Goal: Task Accomplishment & Management: Manage account settings

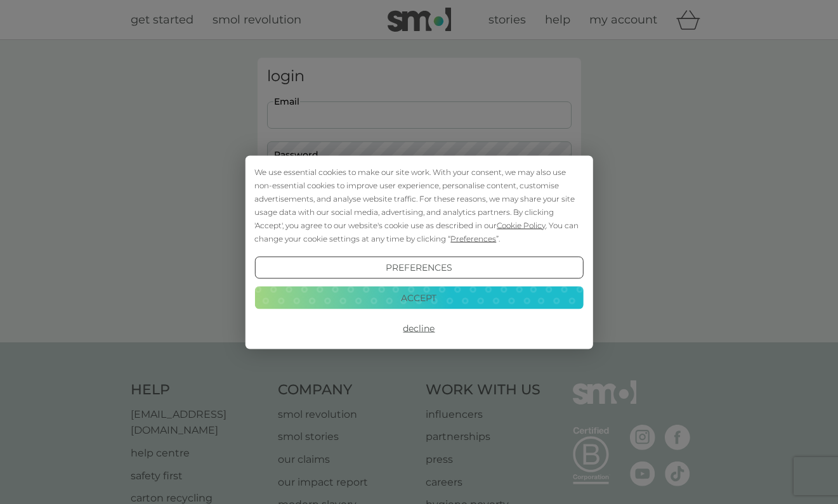
type input "rubytucker@outlook.com"
click at [419, 199] on button "Login" at bounding box center [419, 199] width 304 height 37
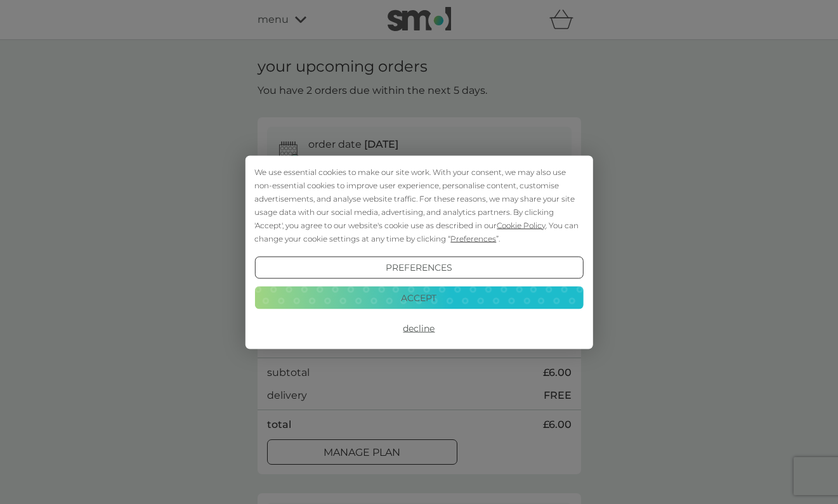
click at [421, 332] on button "Decline" at bounding box center [418, 328] width 329 height 23
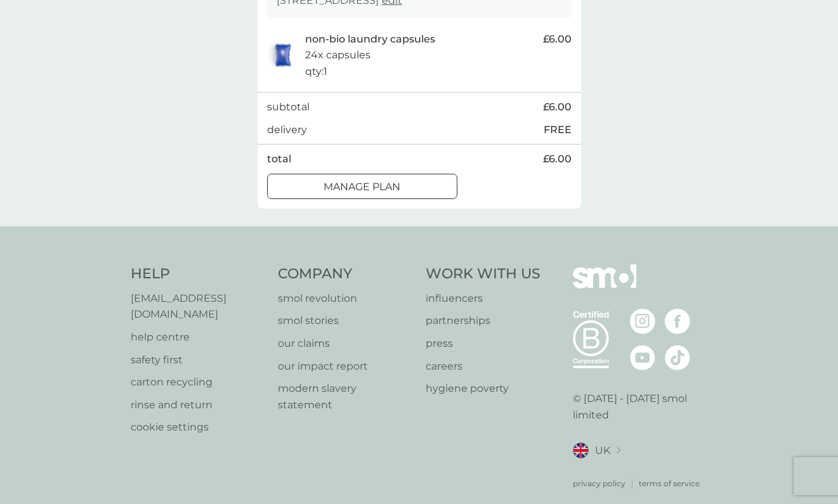
scroll to position [640, 0]
click at [392, 183] on p "Manage plan" at bounding box center [362, 188] width 77 height 16
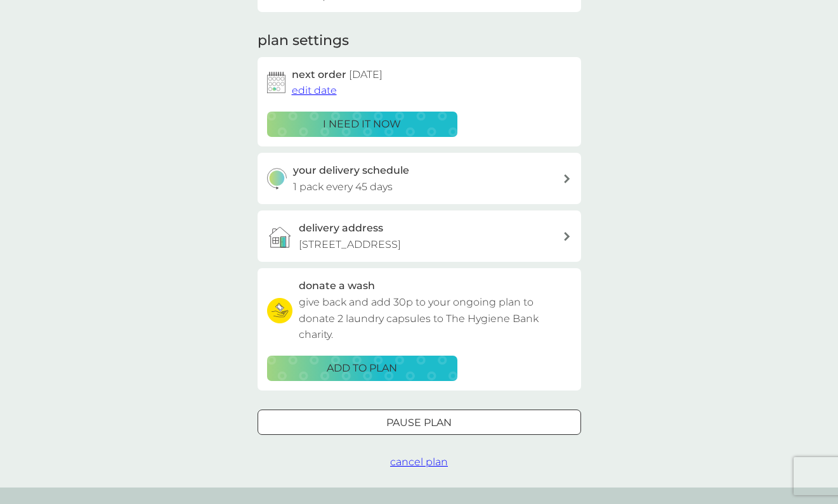
scroll to position [173, 0]
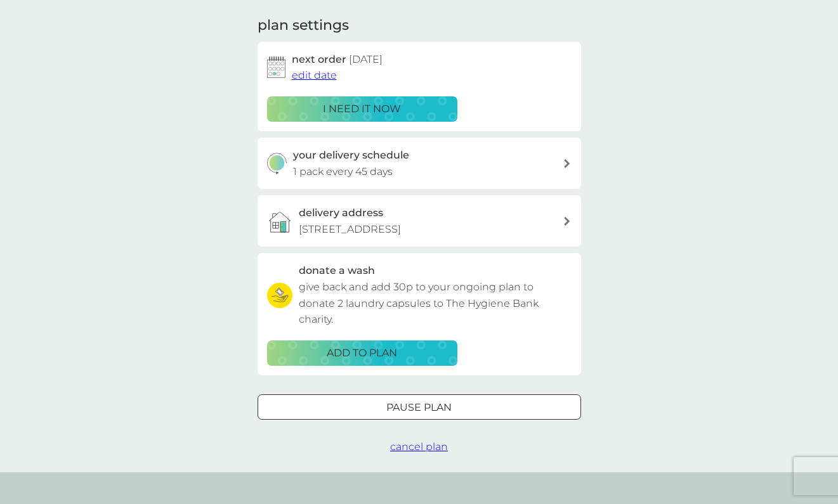
click at [416, 446] on span "cancel plan" at bounding box center [419, 447] width 58 height 12
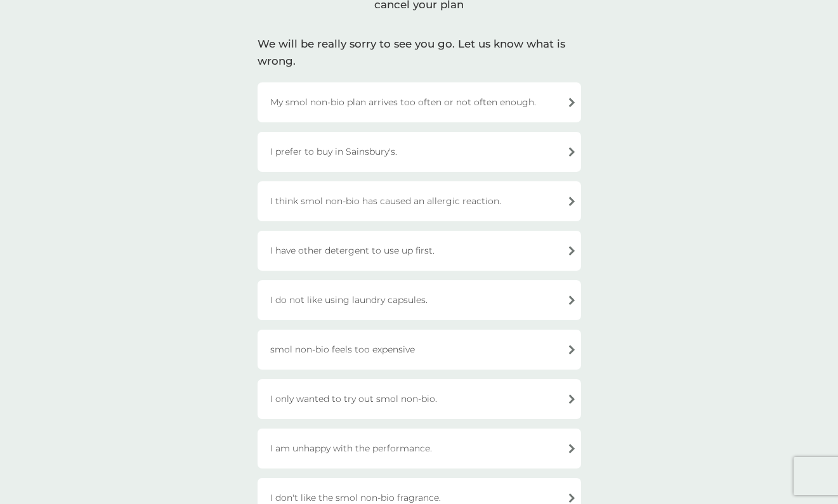
scroll to position [63, 0]
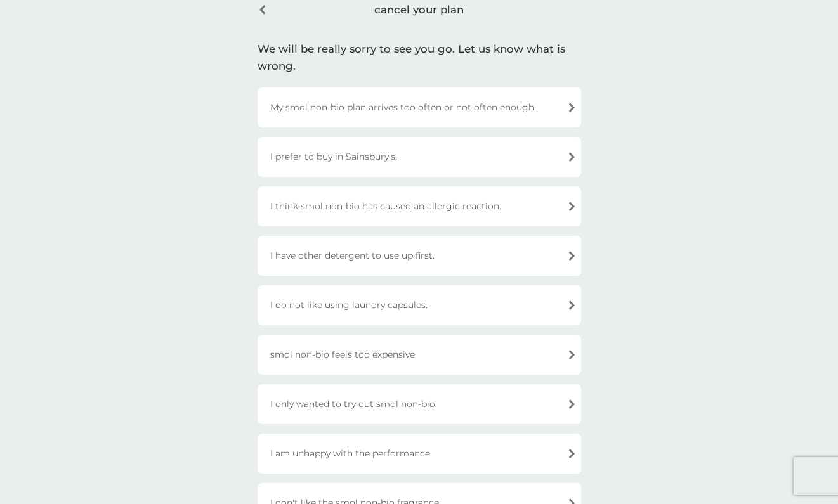
click at [414, 108] on div "My smol non-bio plan arrives too often or not often enough." at bounding box center [420, 108] width 324 height 40
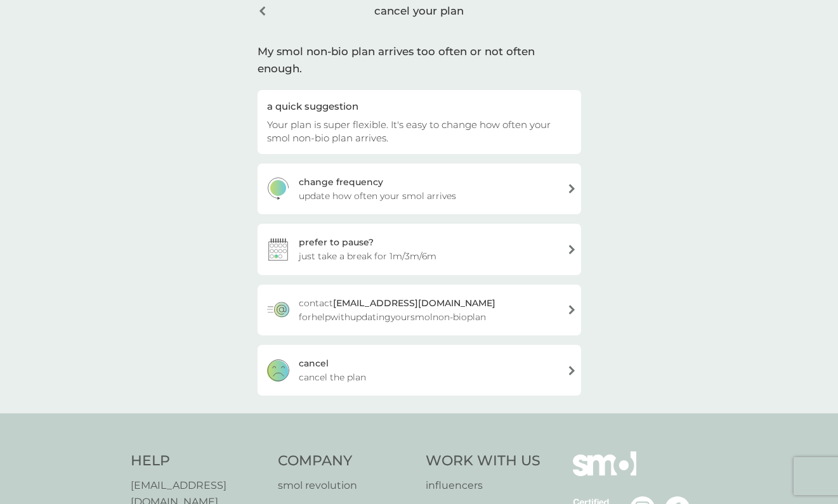
click at [349, 345] on div "[PERSON_NAME] the plan" at bounding box center [420, 370] width 324 height 51
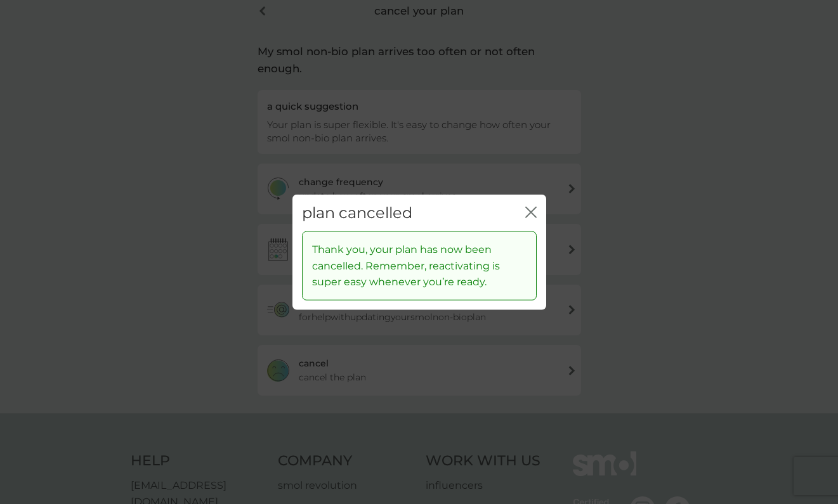
click at [527, 213] on icon "close" at bounding box center [530, 211] width 11 height 11
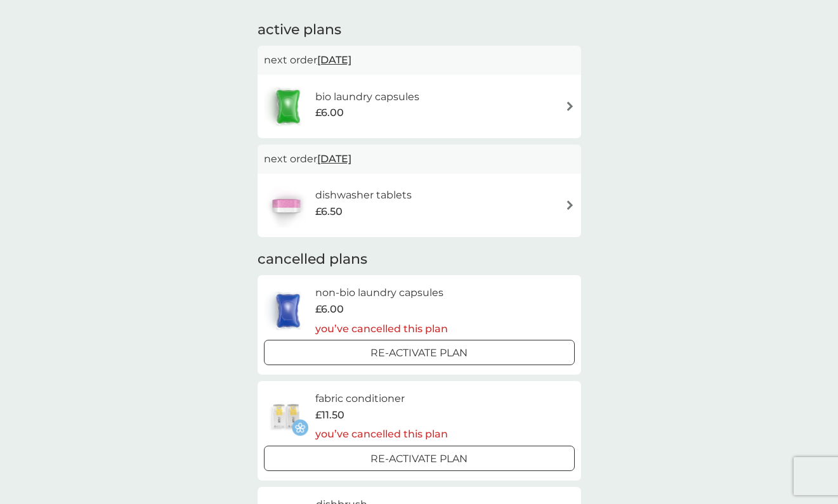
scroll to position [207, 0]
click at [530, 204] on div "dishwasher tablets £6.50" at bounding box center [419, 205] width 311 height 44
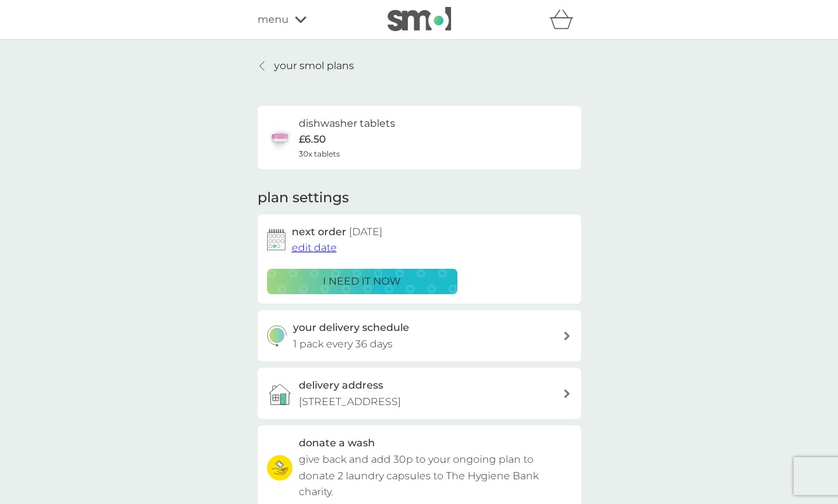
click at [319, 244] on span "edit date" at bounding box center [314, 248] width 45 height 12
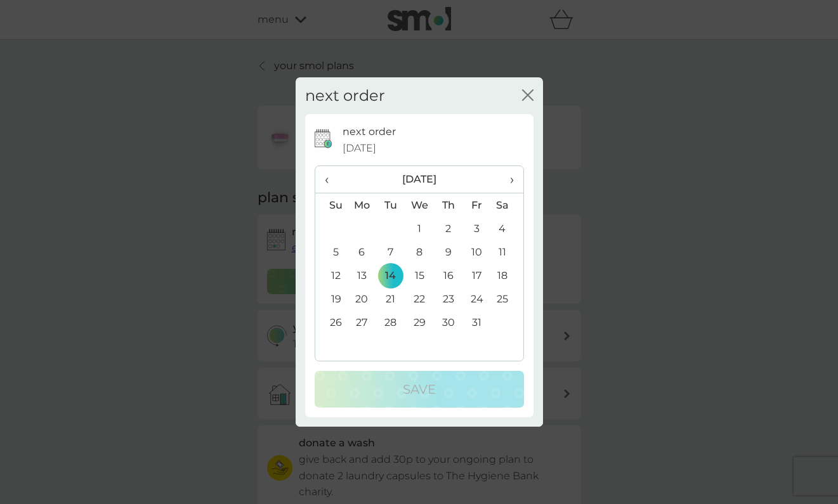
click at [336, 253] on td "5" at bounding box center [331, 251] width 32 height 23
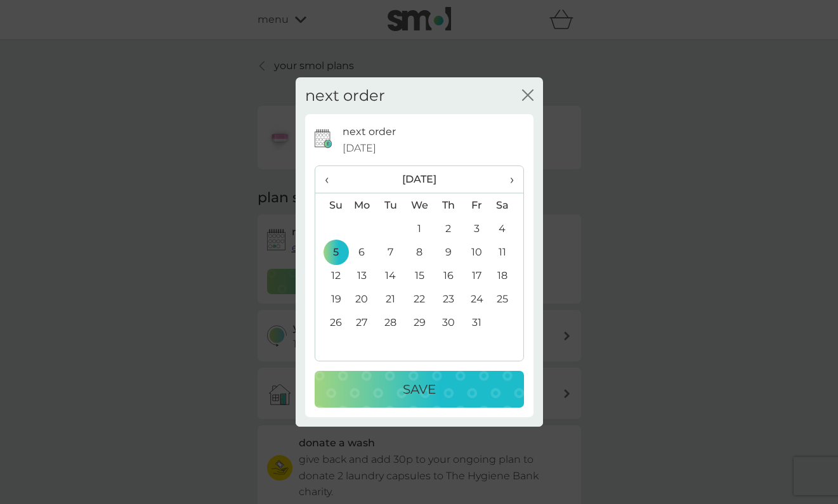
click at [358, 251] on td "6" at bounding box center [362, 251] width 29 height 23
click at [420, 390] on p "Save" at bounding box center [419, 389] width 33 height 20
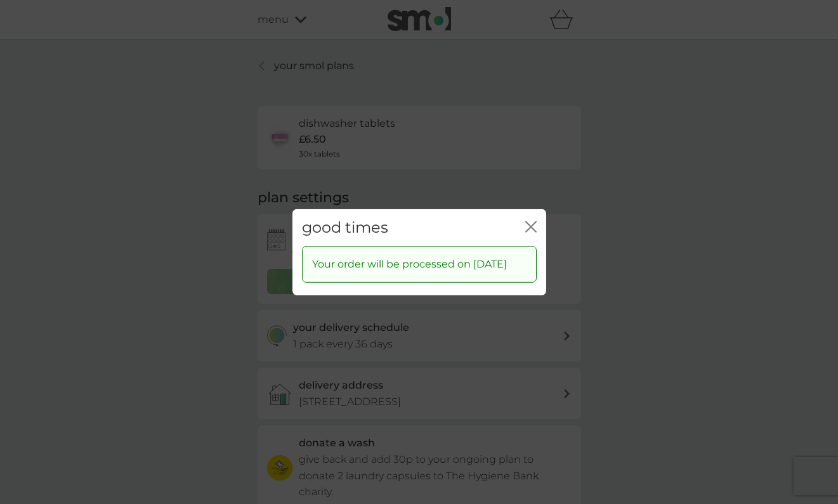
click at [532, 221] on icon "close" at bounding box center [530, 226] width 11 height 11
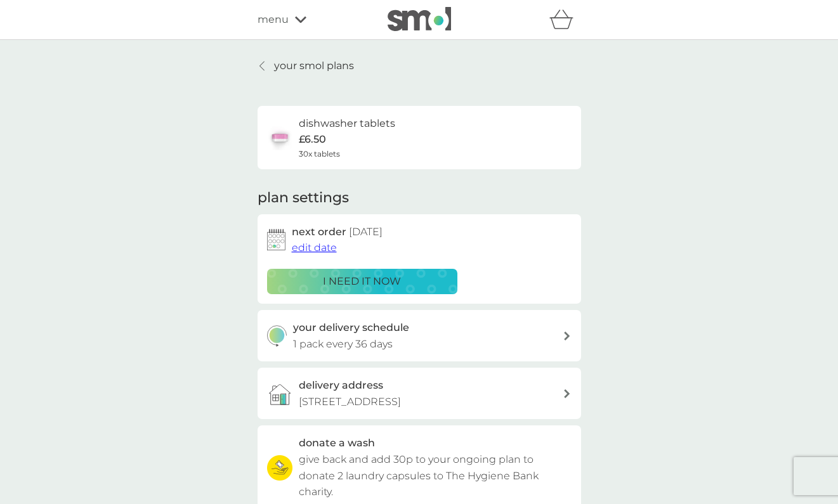
click at [556, 331] on div "your delivery schedule 1 pack every 36 days" at bounding box center [428, 336] width 270 height 32
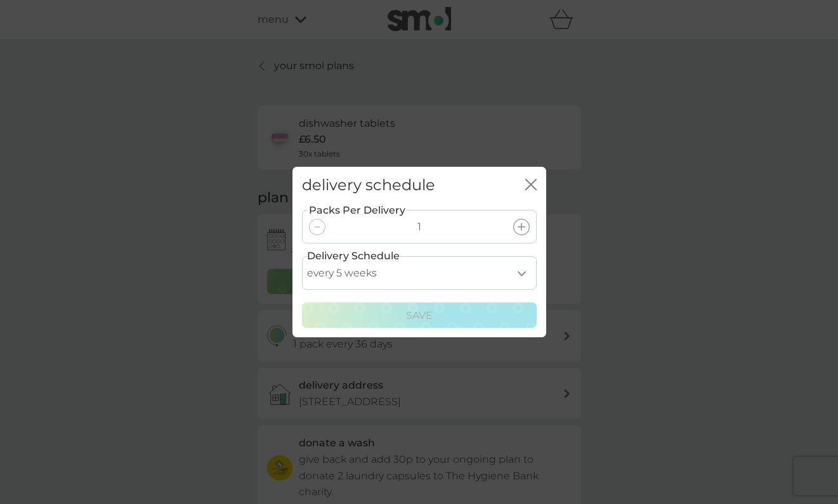
select select "28"
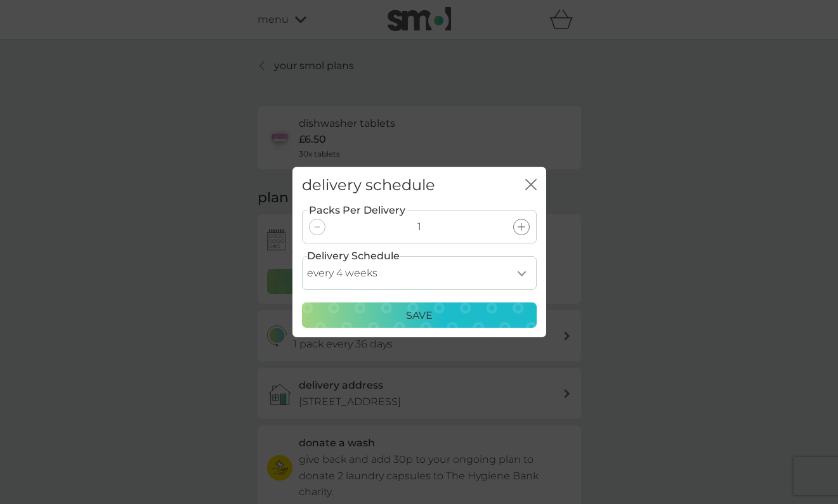
click at [447, 316] on div "Save" at bounding box center [419, 316] width 218 height 16
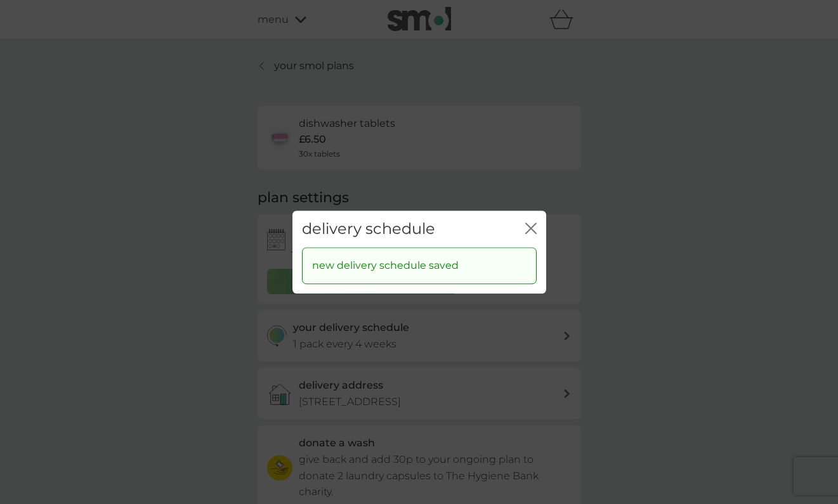
click at [527, 221] on div "close" at bounding box center [530, 229] width 11 height 18
click at [534, 229] on icon "close" at bounding box center [530, 228] width 11 height 11
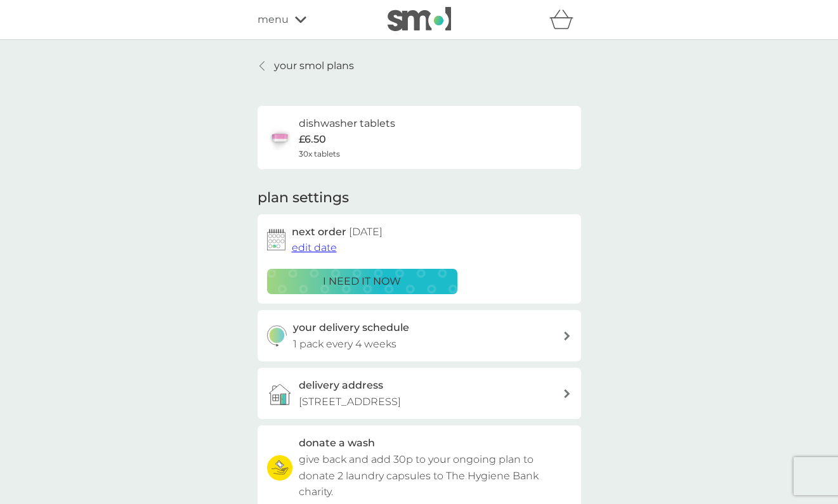
click at [261, 65] on icon at bounding box center [261, 66] width 4 height 9
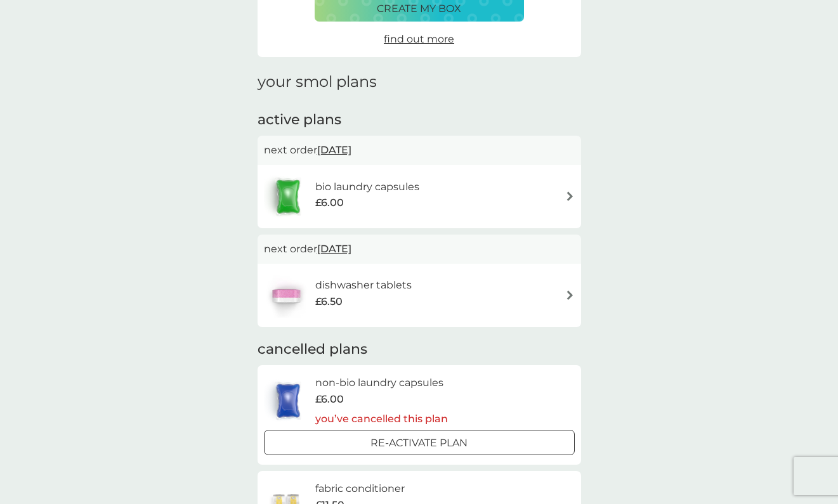
scroll to position [128, 0]
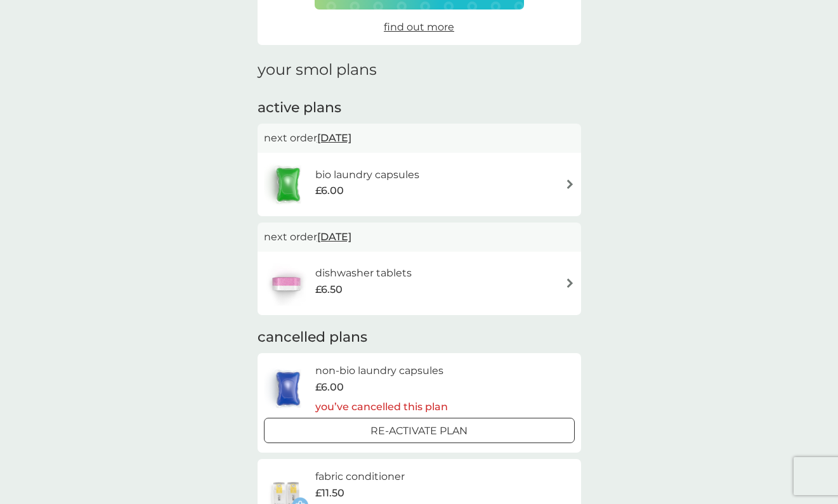
click at [562, 278] on div "dishwasher tablets £6.50" at bounding box center [419, 283] width 311 height 44
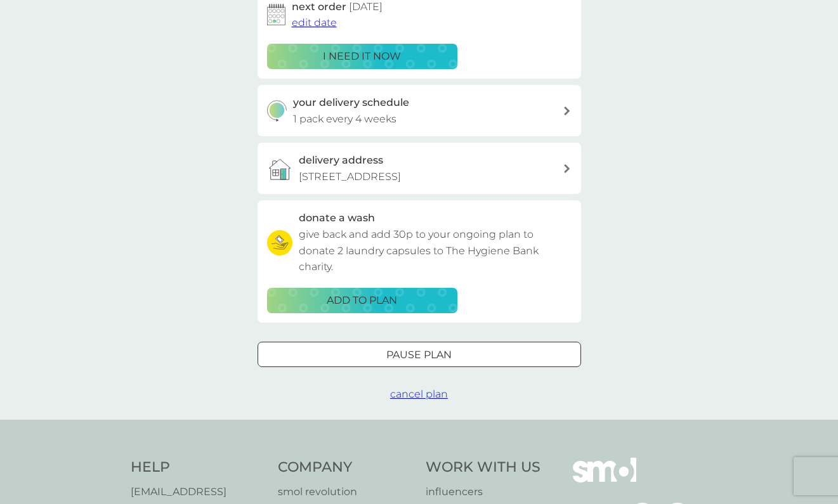
scroll to position [226, 0]
click at [416, 391] on span "cancel plan" at bounding box center [419, 394] width 58 height 12
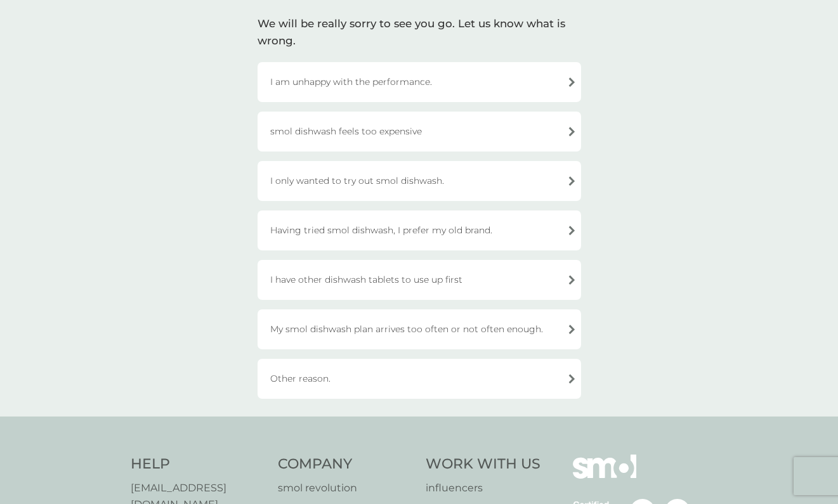
scroll to position [93, 0]
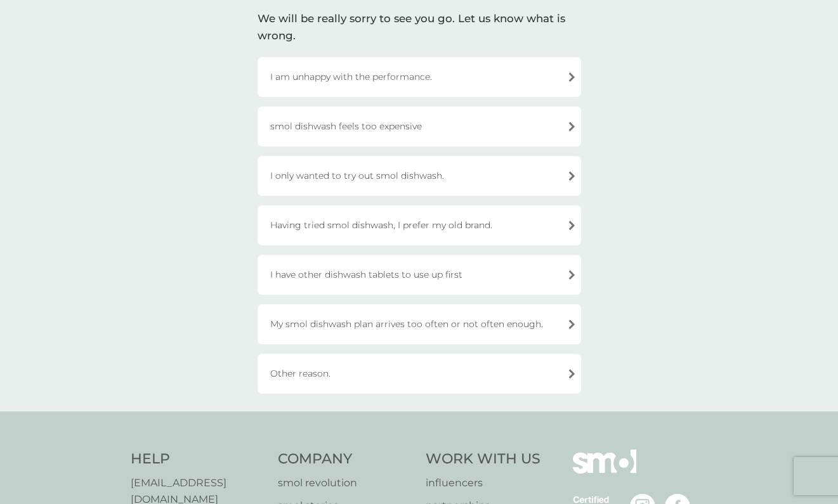
click at [357, 125] on div "smol dishwash feels too expensive" at bounding box center [420, 127] width 324 height 40
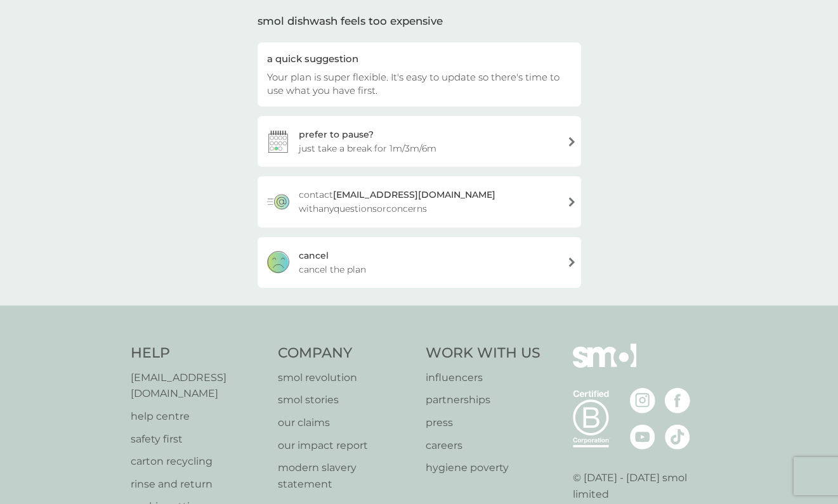
click at [371, 278] on div "cancel cancel the plan" at bounding box center [420, 262] width 324 height 51
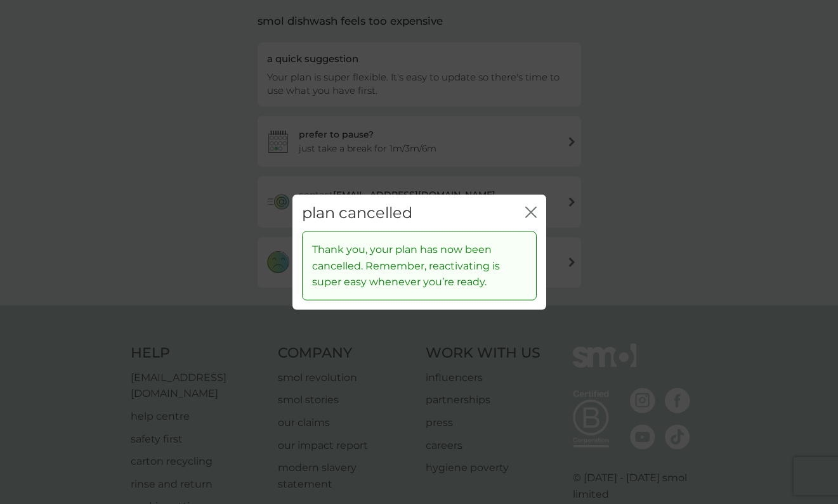
click at [530, 218] on icon "close" at bounding box center [530, 211] width 11 height 11
